Goal: Task Accomplishment & Management: Manage account settings

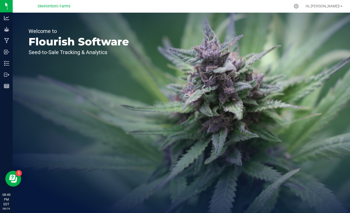
click at [58, 6] on span "Skeeterboro Farms" at bounding box center [54, 6] width 33 height 5
click at [71, 5] on div "Skeeterboro Farms" at bounding box center [53, 6] width 77 height 8
click at [299, 6] on icon at bounding box center [296, 6] width 6 height 6
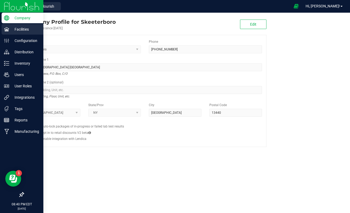
click at [5, 29] on icon at bounding box center [6, 29] width 5 height 4
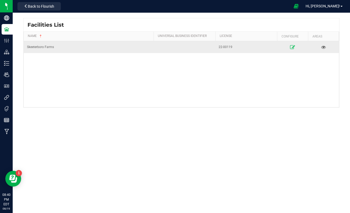
click at [291, 47] on icon at bounding box center [292, 47] width 5 height 4
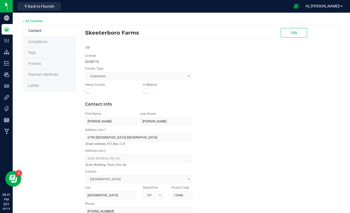
click at [44, 42] on span "Compliance" at bounding box center [37, 42] width 19 height 4
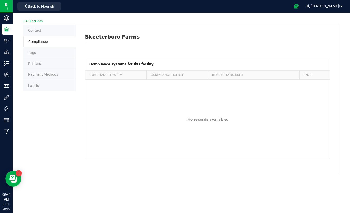
click at [38, 62] on span "Printers" at bounding box center [34, 64] width 13 height 4
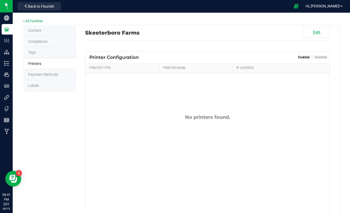
click at [38, 54] on li "Tags" at bounding box center [49, 52] width 53 height 11
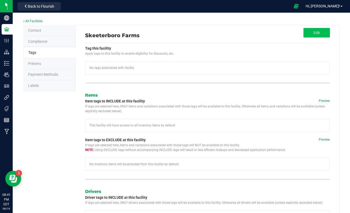
click at [311, 33] on button "Edit" at bounding box center [316, 33] width 26 height 10
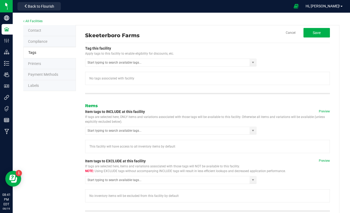
click at [311, 33] on button "Save" at bounding box center [316, 33] width 26 height 10
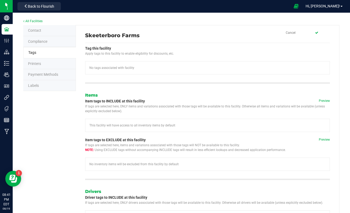
click at [311, 33] on span at bounding box center [316, 33] width 26 height 10
click at [321, 31] on button "Edit" at bounding box center [316, 33] width 26 height 10
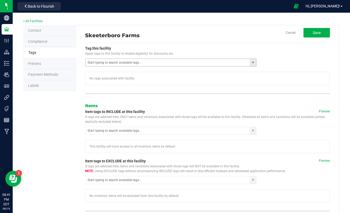
click at [252, 65] on span "select" at bounding box center [252, 62] width 7 height 7
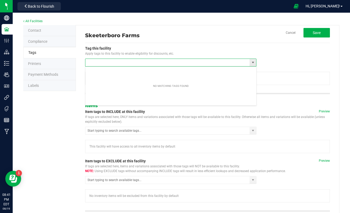
click at [252, 65] on span "select" at bounding box center [252, 62] width 7 height 7
click at [252, 131] on span "select" at bounding box center [253, 131] width 4 height 4
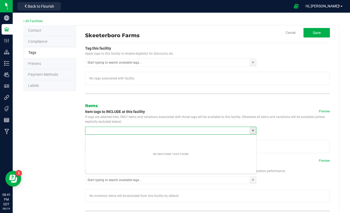
click at [252, 131] on span "select" at bounding box center [253, 131] width 4 height 4
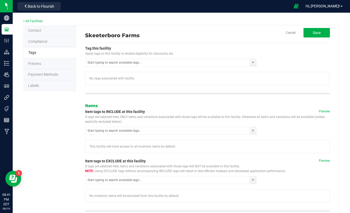
click at [170, 189] on tag-association "Preview Item tags to EXCLUDE at this facility If tags are selected here, items …" at bounding box center [207, 181] width 245 height 44
click at [254, 178] on span "select" at bounding box center [252, 180] width 7 height 7
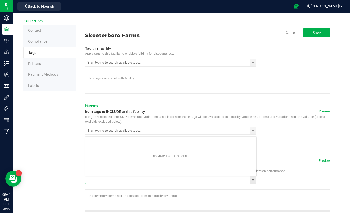
click at [254, 178] on span "select" at bounding box center [252, 180] width 7 height 7
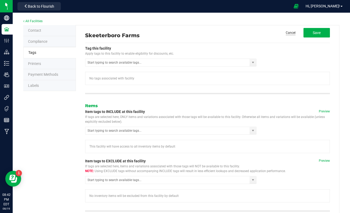
click at [289, 34] on link "Cancel" at bounding box center [291, 33] width 10 height 4
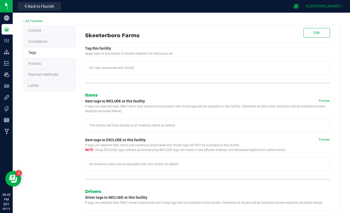
click at [332, 7] on span "Hi, [PERSON_NAME]!" at bounding box center [322, 6] width 34 height 4
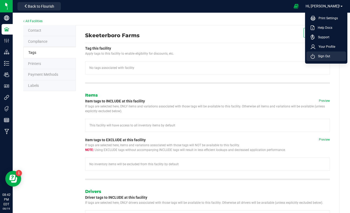
click at [321, 55] on span "Sign Out" at bounding box center [322, 56] width 15 height 5
